Goal: Information Seeking & Learning: Learn about a topic

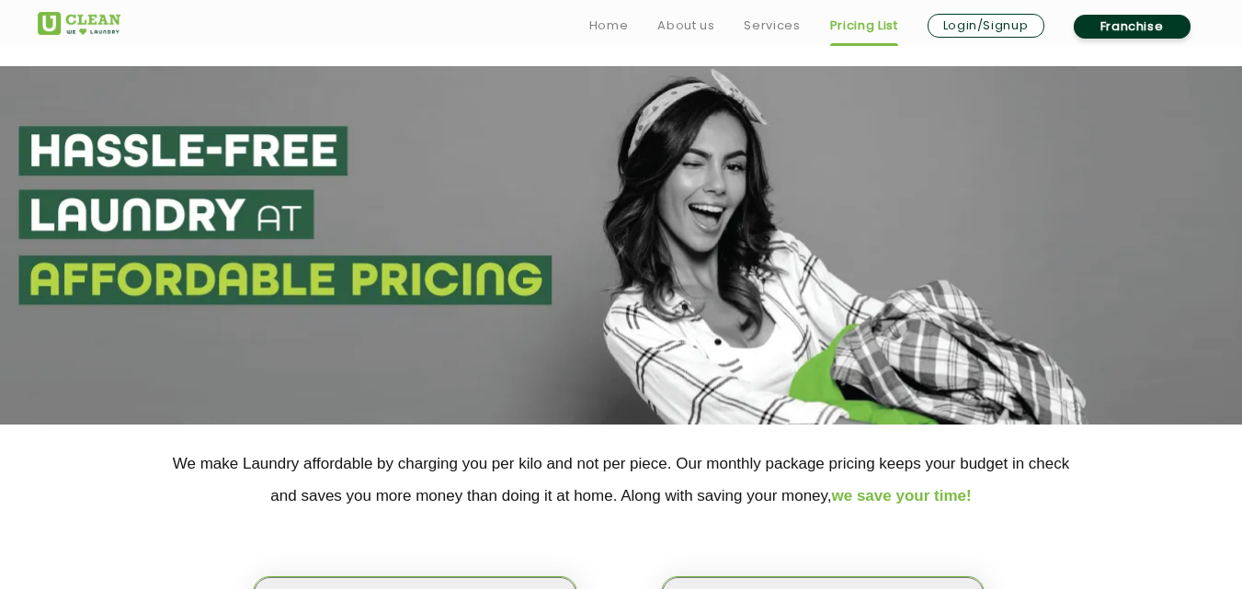
scroll to position [301, 0]
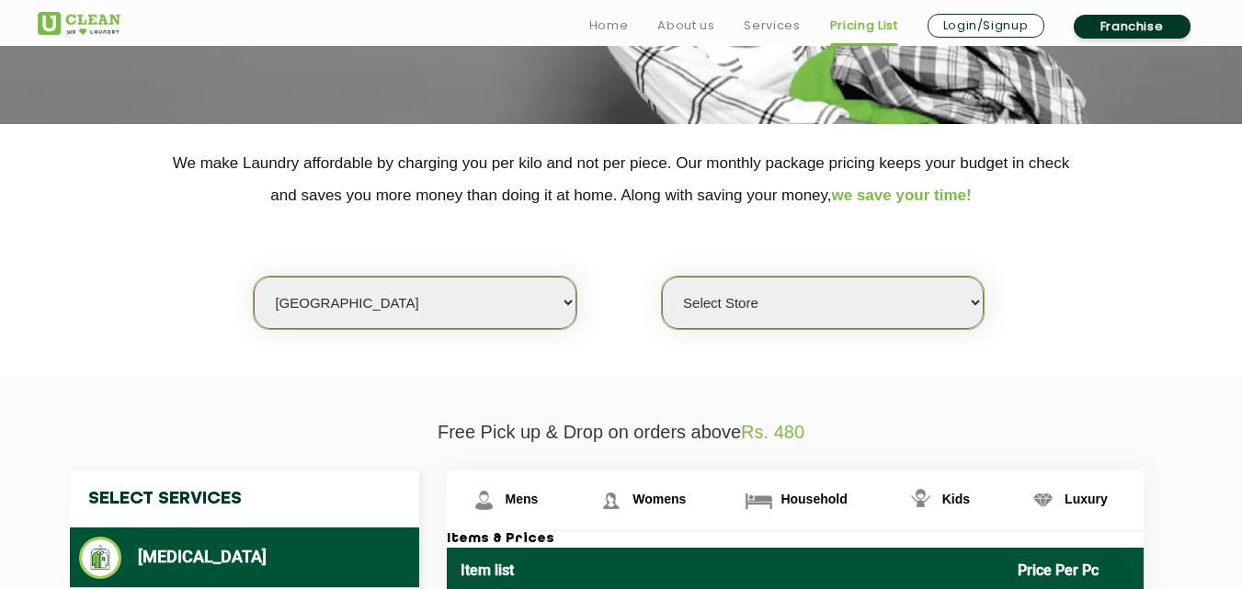
drag, startPoint x: 0, startPoint y: 0, endPoint x: 451, endPoint y: 307, distance: 546.0
click at [451, 307] on select "Select city [GEOGRAPHIC_DATA] [GEOGRAPHIC_DATA] [GEOGRAPHIC_DATA] [GEOGRAPHIC_D…" at bounding box center [415, 303] width 322 height 52
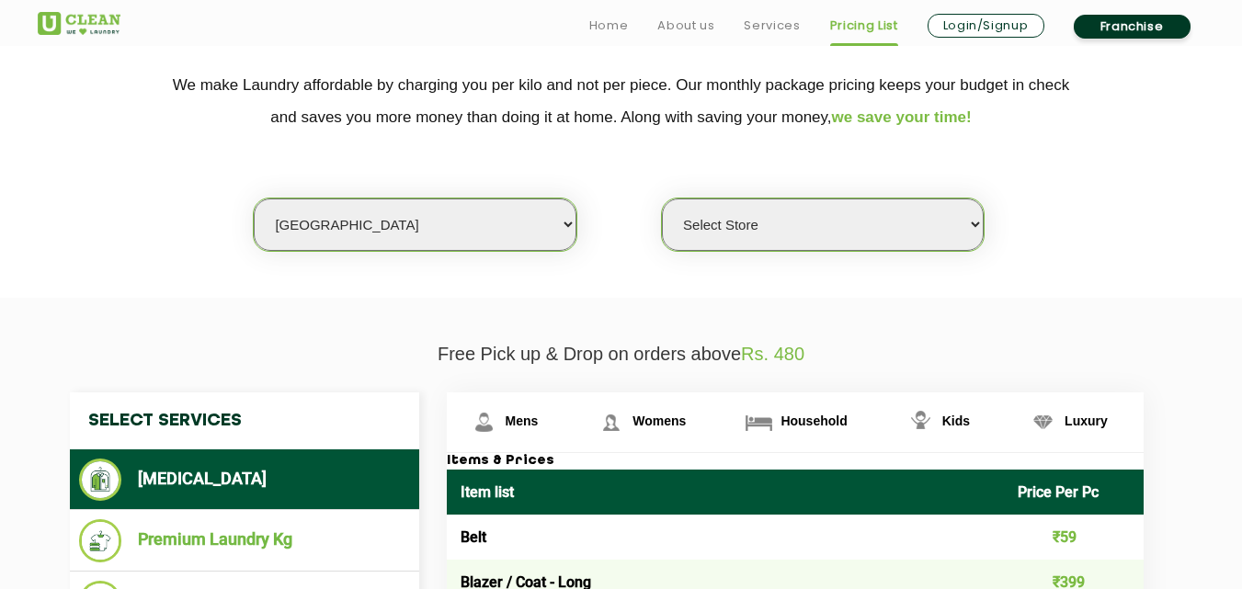
scroll to position [411, 0]
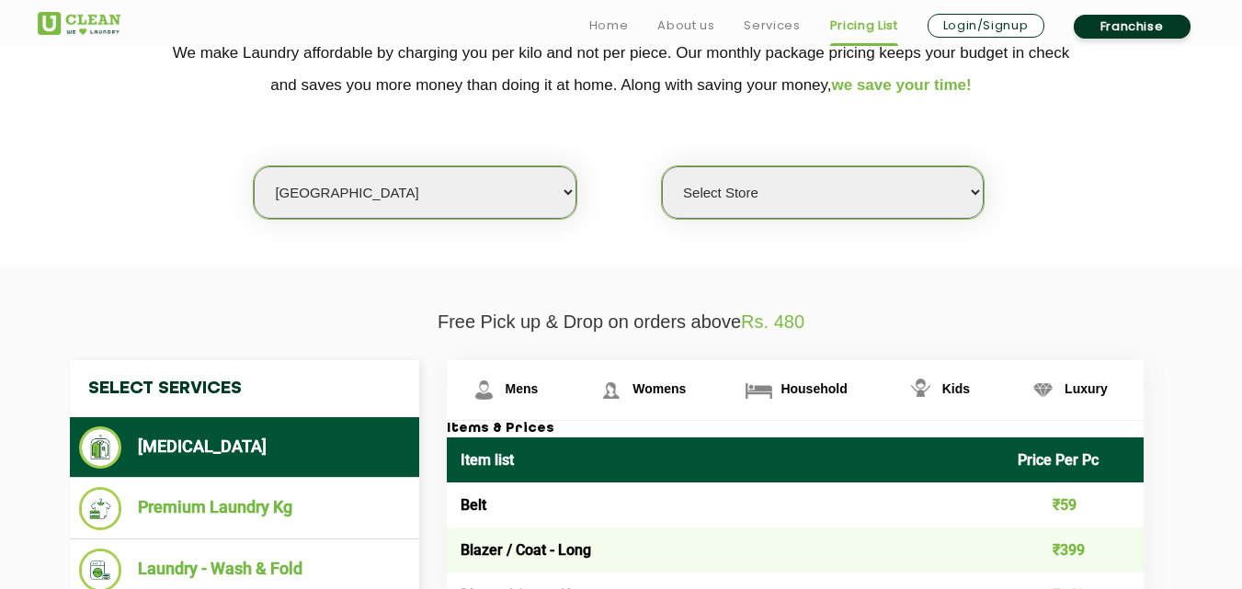
click at [376, 198] on select "Select city [GEOGRAPHIC_DATA] [GEOGRAPHIC_DATA] [GEOGRAPHIC_DATA] [GEOGRAPHIC_D…" at bounding box center [415, 192] width 322 height 52
select select "2"
click at [254, 166] on select "Select city [GEOGRAPHIC_DATA] [GEOGRAPHIC_DATA] [GEOGRAPHIC_DATA] [GEOGRAPHIC_D…" at bounding box center [415, 192] width 322 height 52
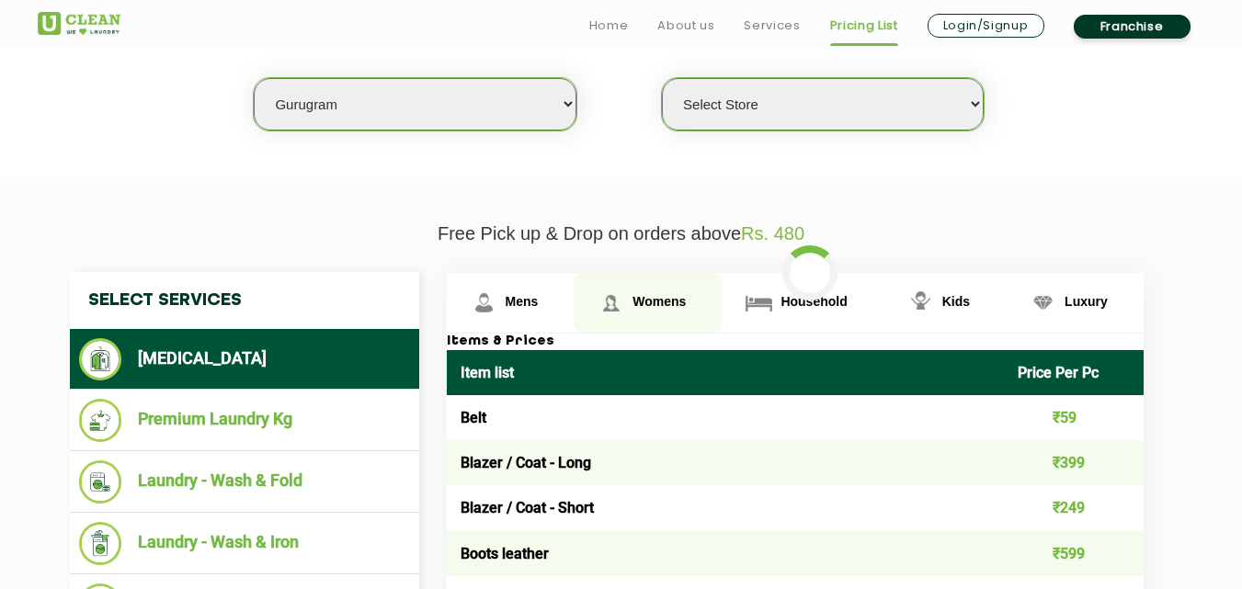
scroll to position [503, 0]
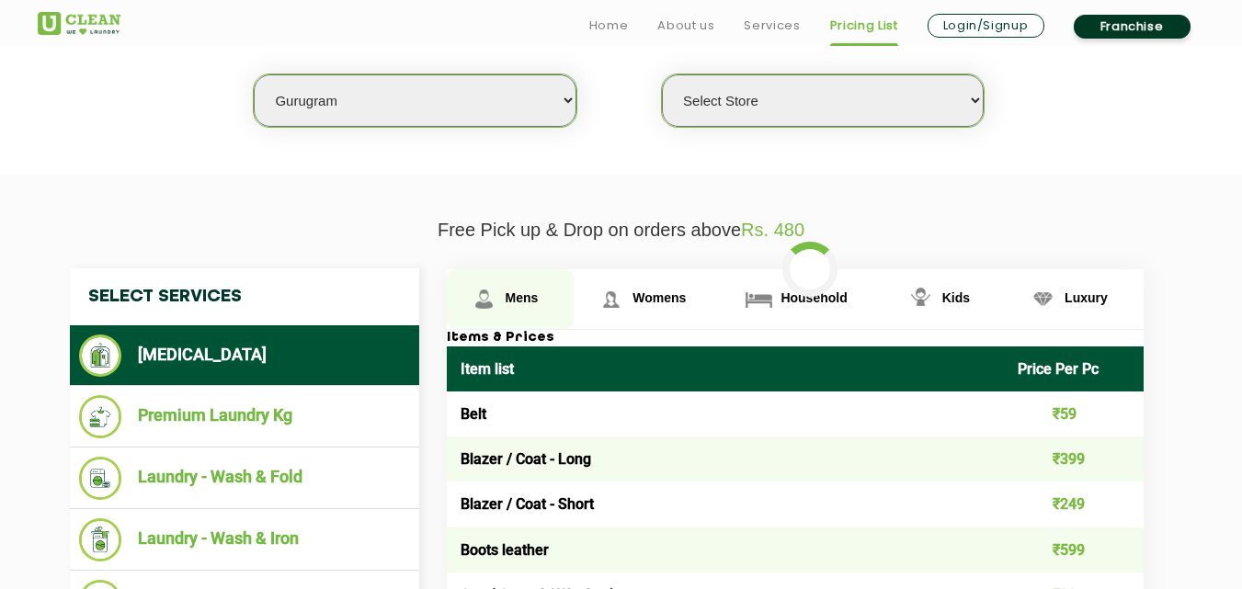
click at [492, 302] on img at bounding box center [484, 299] width 32 height 32
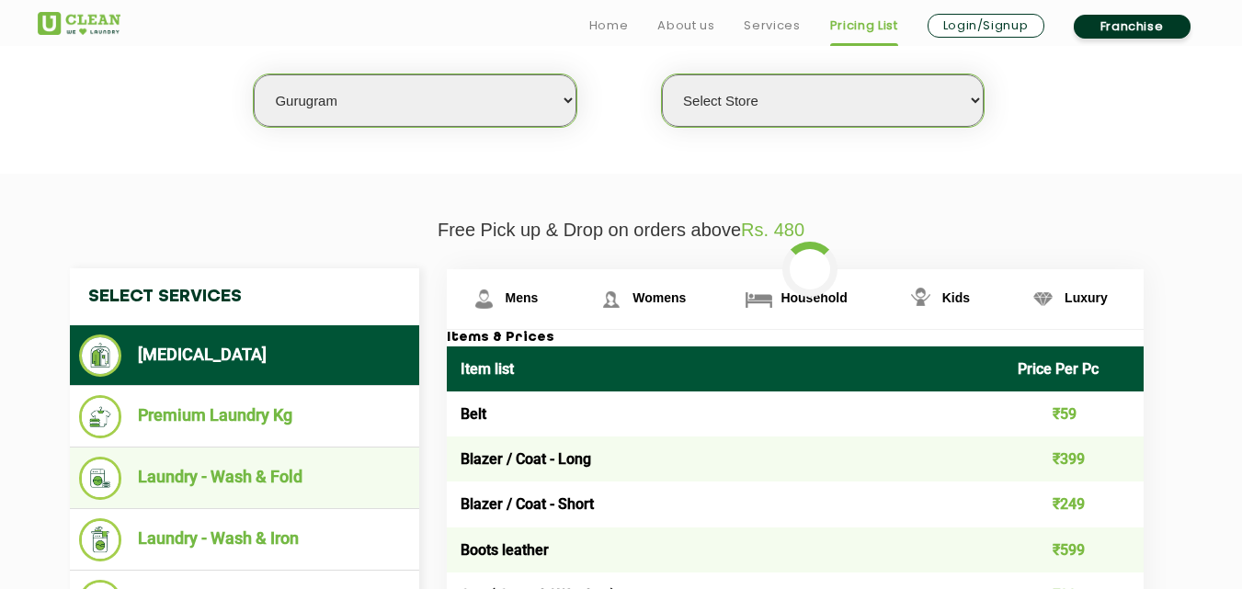
click at [291, 473] on li "Laundry - Wash & Fold" at bounding box center [244, 478] width 331 height 43
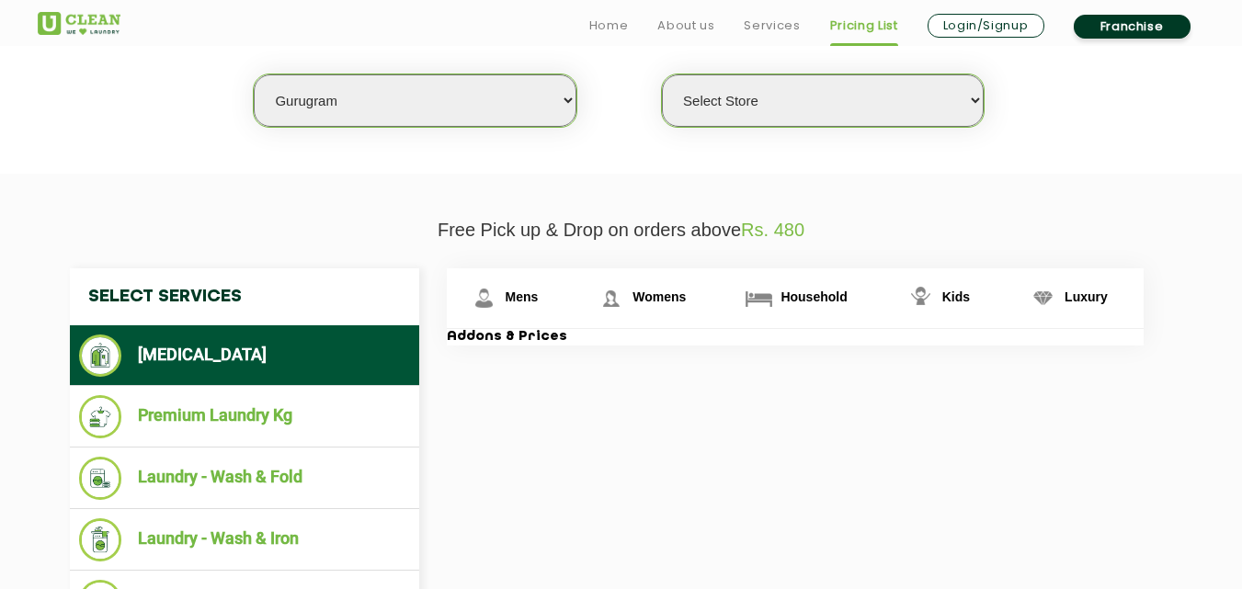
click at [221, 348] on li "[MEDICAL_DATA]" at bounding box center [244, 356] width 331 height 42
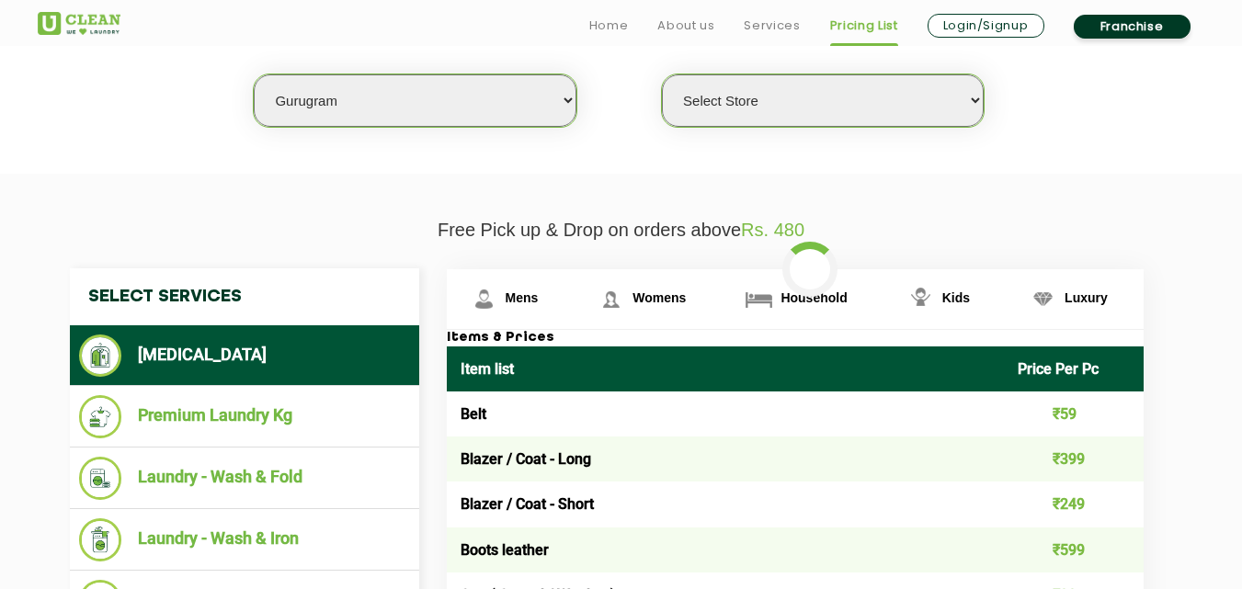
select select "0"
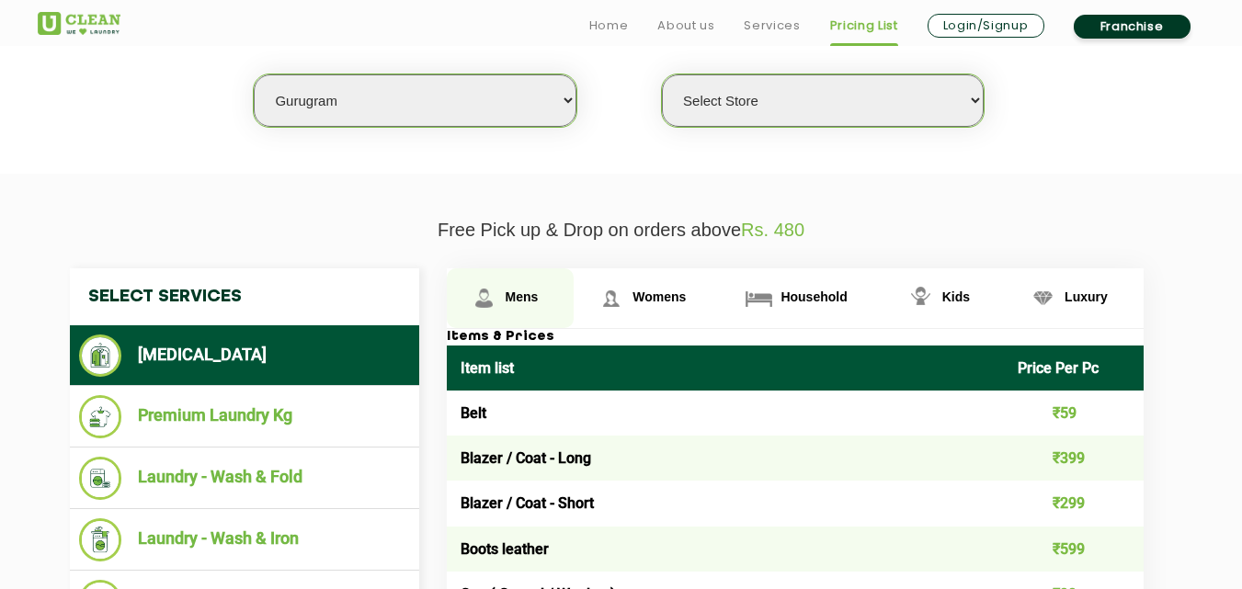
click at [519, 292] on span "Mens" at bounding box center [522, 297] width 33 height 15
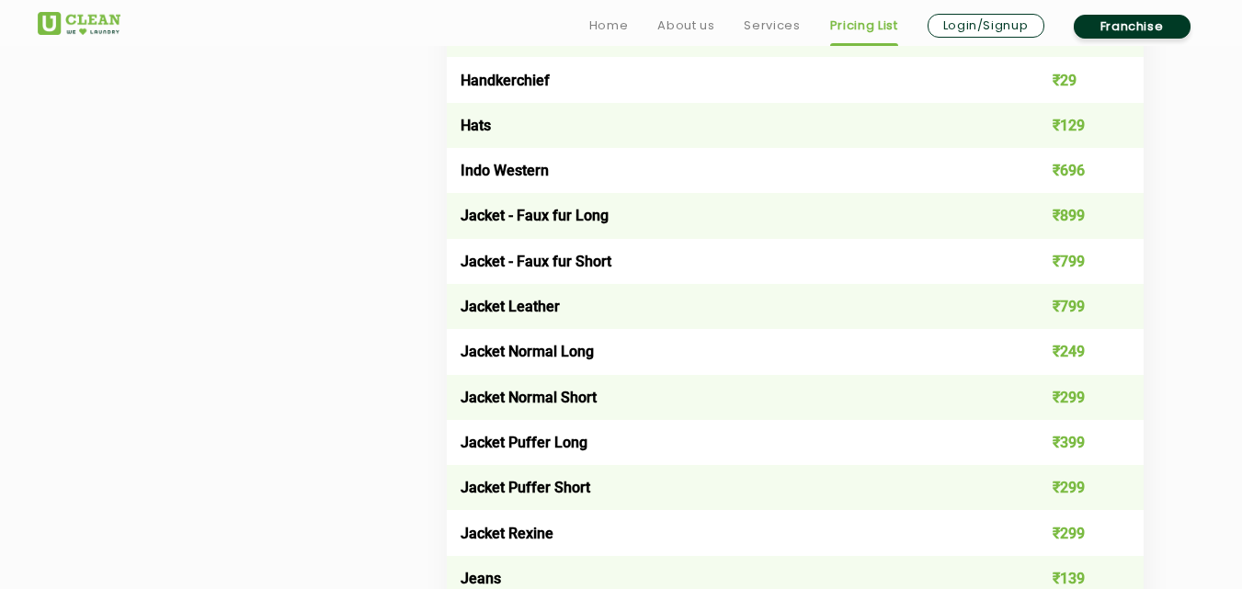
scroll to position [1416, 0]
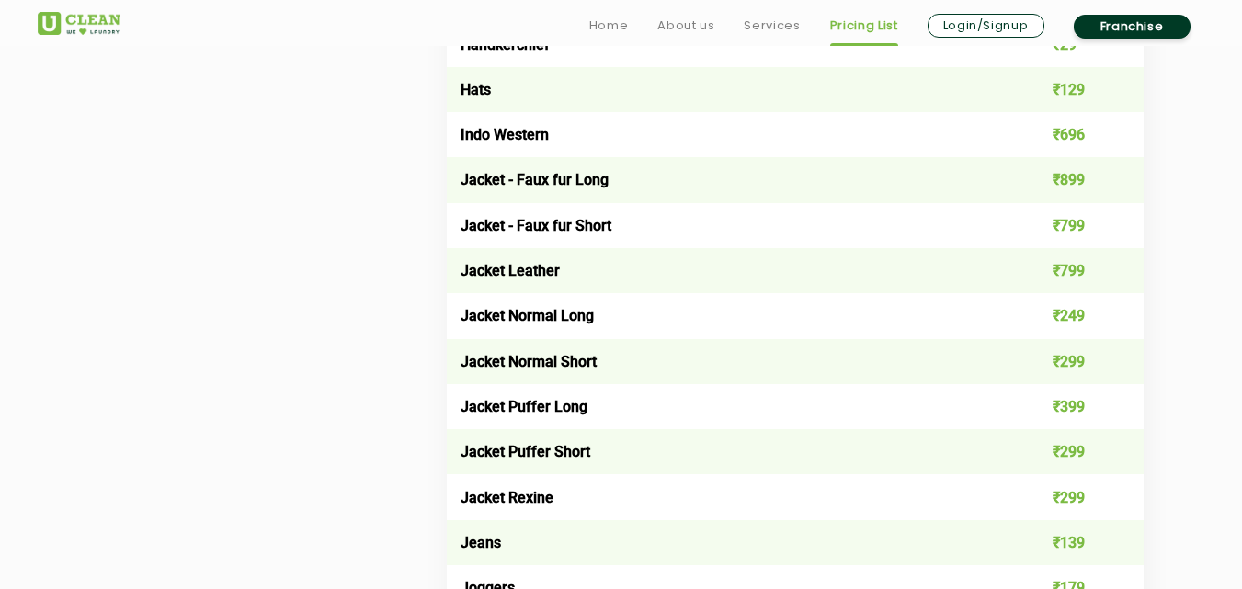
click at [654, 373] on td "Jacket Normal Short" at bounding box center [726, 361] width 558 height 45
